Goal: Information Seeking & Learning: Find specific fact

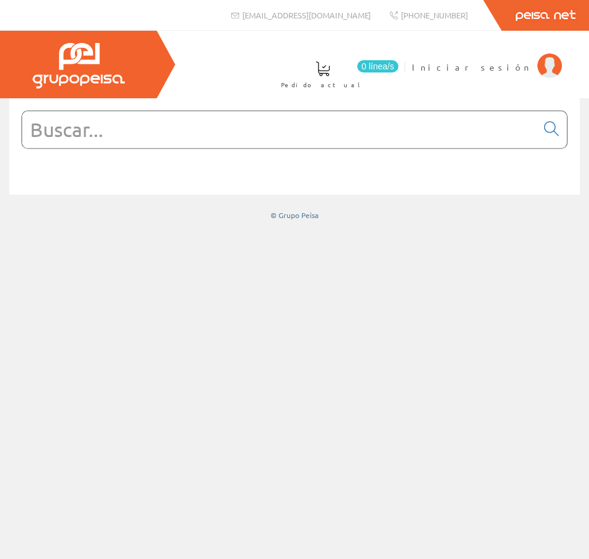
drag, startPoint x: 0, startPoint y: 0, endPoint x: 139, endPoint y: 133, distance: 192.5
click at [139, 133] on input "text" at bounding box center [279, 129] width 514 height 37
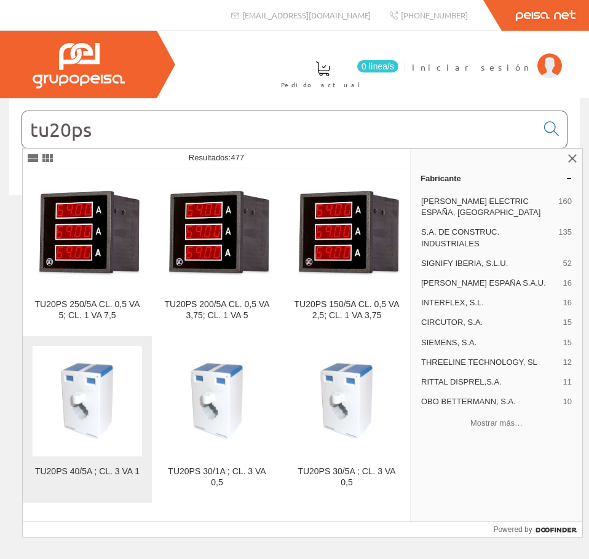
type input "tu20ps"
click at [71, 394] on img at bounding box center [87, 401] width 109 height 109
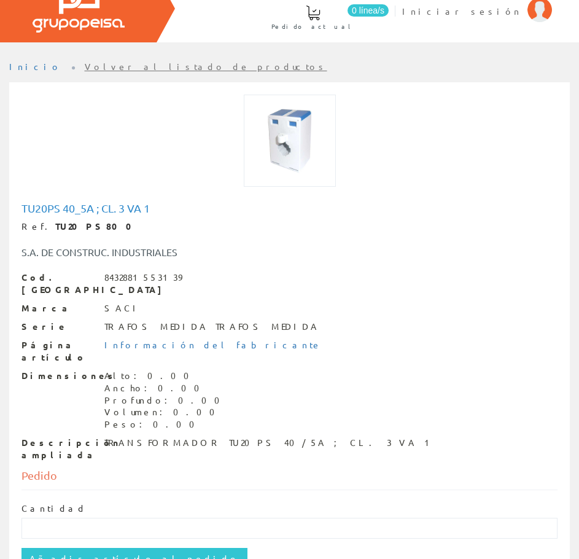
scroll to position [34, 0]
